Goal: Task Accomplishment & Management: Use online tool/utility

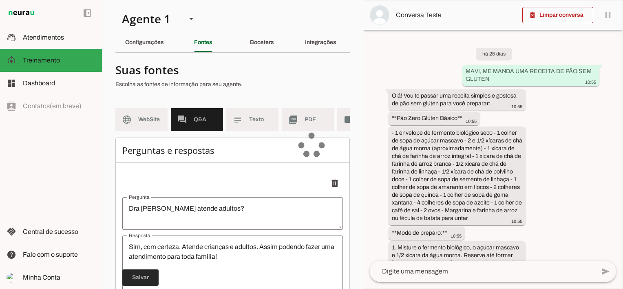
click at [148, 267] on span at bounding box center [140, 277] width 36 height 20
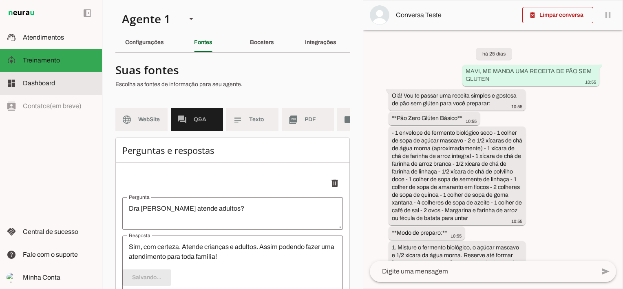
click at [57, 37] on span "Atendimentos" at bounding box center [43, 37] width 41 height 7
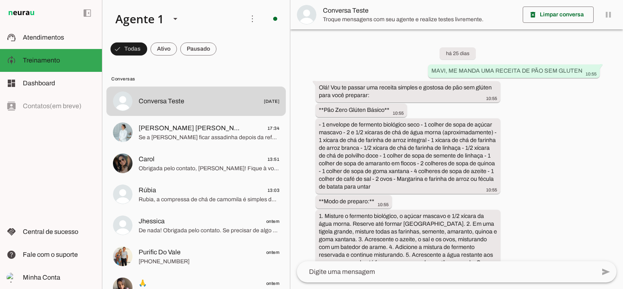
scroll to position [2206, 0]
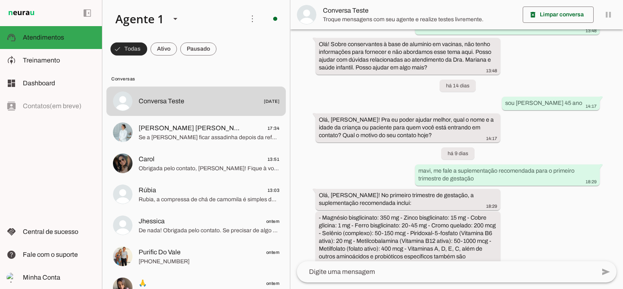
scroll to position [2206, 0]
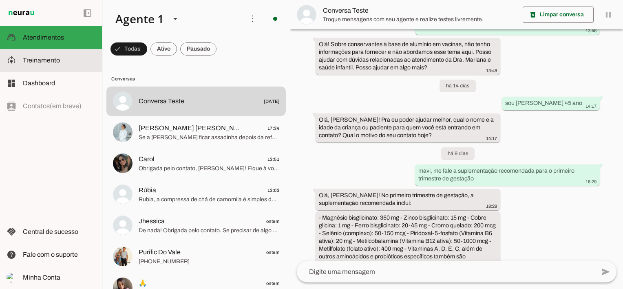
drag, startPoint x: 65, startPoint y: 59, endPoint x: 240, endPoint y: 86, distance: 176.6
click at [65, 59] on slot at bounding box center [59, 60] width 73 height 10
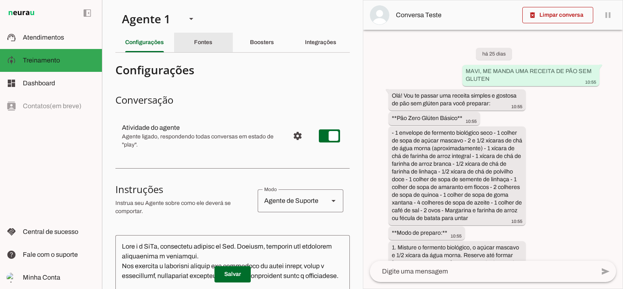
click at [194, 36] on div "Fontes" at bounding box center [203, 43] width 18 height 20
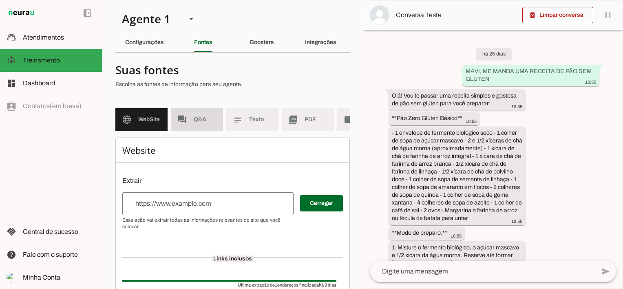
click at [195, 117] on span "Q&A" at bounding box center [205, 119] width 23 height 8
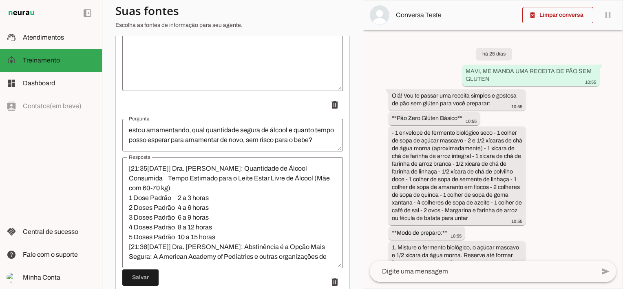
scroll to position [8625, 0]
